Goal: Information Seeking & Learning: Learn about a topic

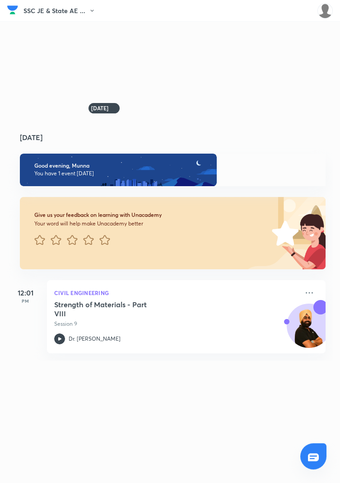
click at [329, 13] on img at bounding box center [325, 10] width 15 height 15
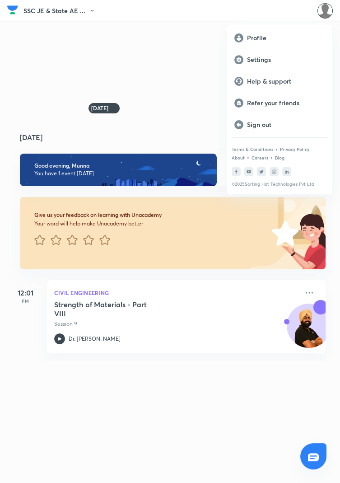
click at [195, 98] on div at bounding box center [170, 241] width 340 height 483
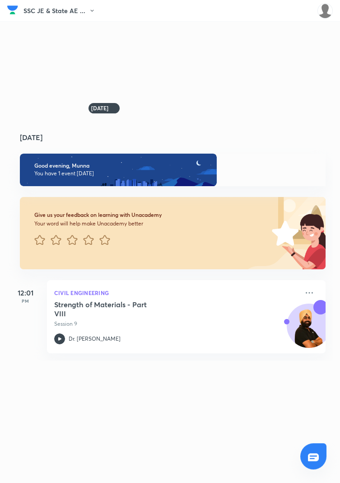
click at [328, 13] on img at bounding box center [325, 10] width 15 height 15
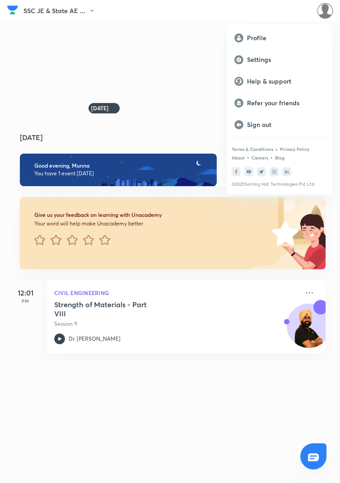
click at [182, 107] on div at bounding box center [170, 241] width 340 height 483
